Goal: Task Accomplishment & Management: Use online tool/utility

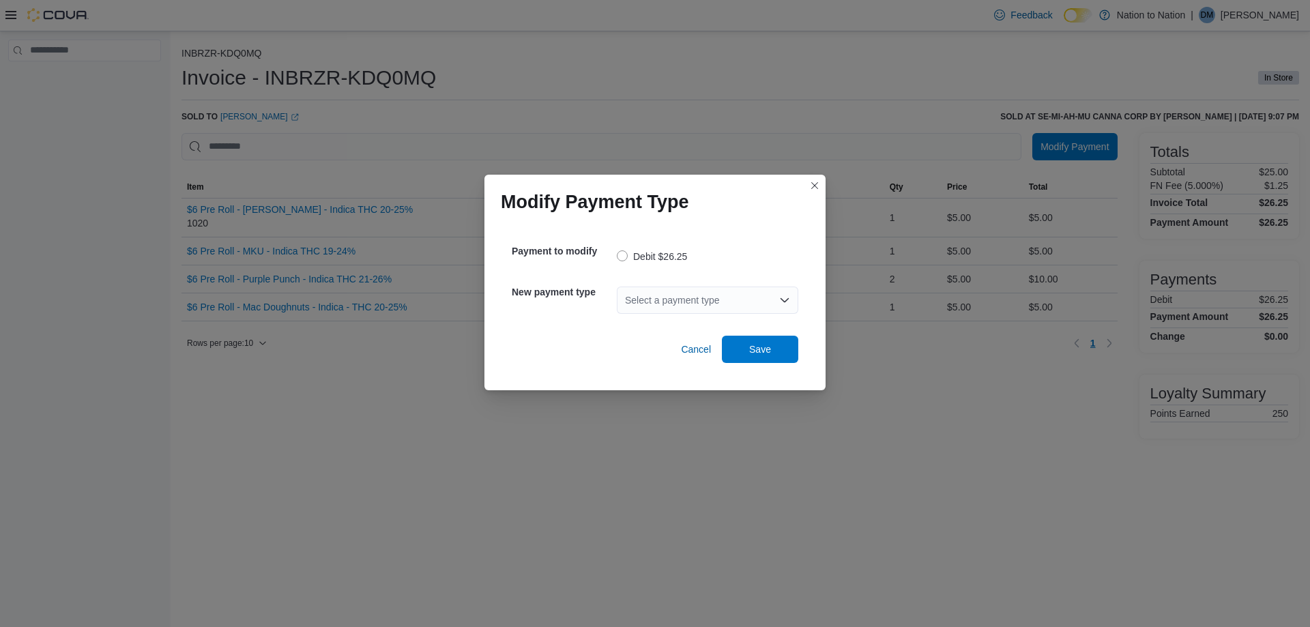
click at [690, 306] on div "Select a payment type" at bounding box center [707, 299] width 181 height 27
click at [672, 330] on button "Cash" at bounding box center [707, 324] width 181 height 20
click at [757, 347] on span "Save" at bounding box center [760, 349] width 22 height 14
